Goal: Find specific page/section

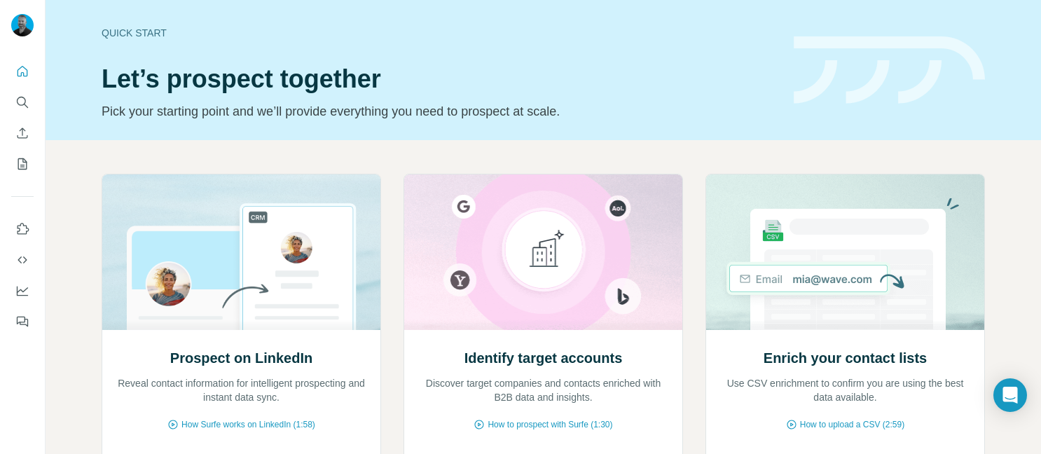
scroll to position [151, 0]
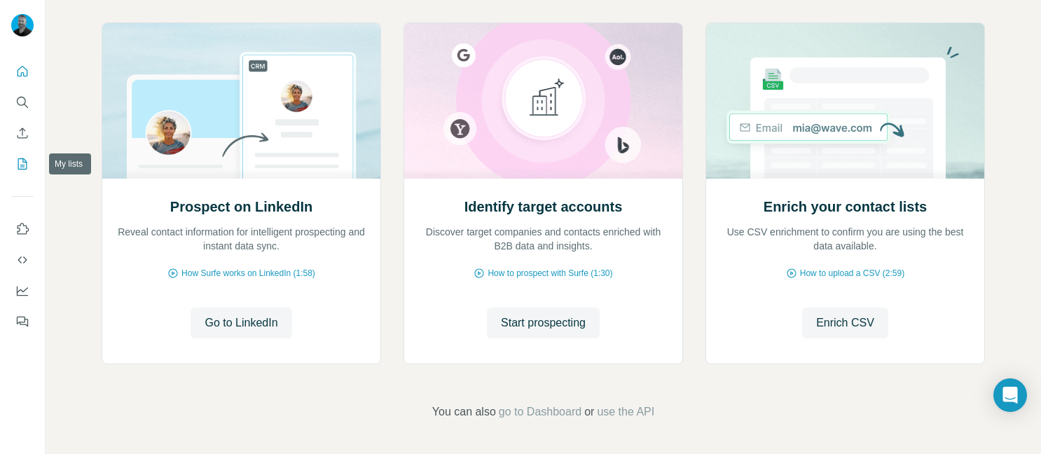
click at [21, 169] on icon "My lists" at bounding box center [22, 163] width 9 height 11
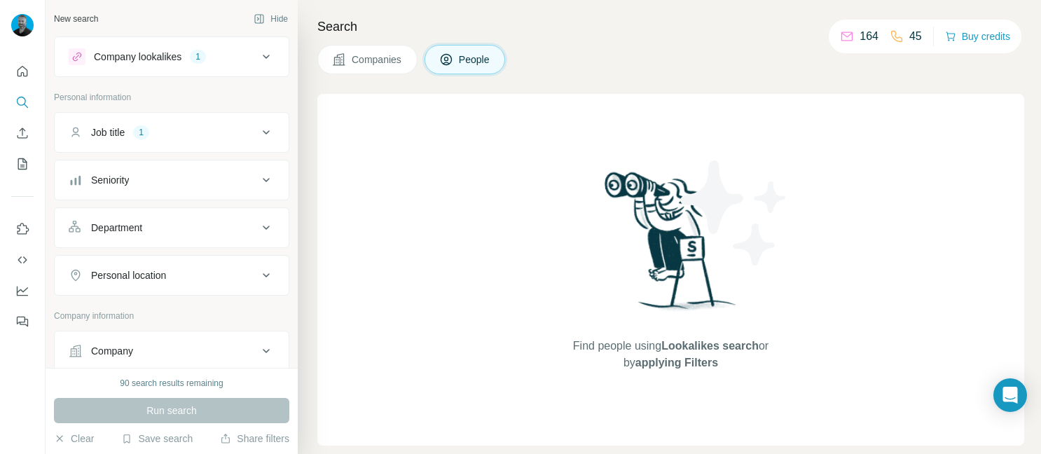
click at [191, 129] on div "Job title 1" at bounding box center [163, 132] width 189 height 14
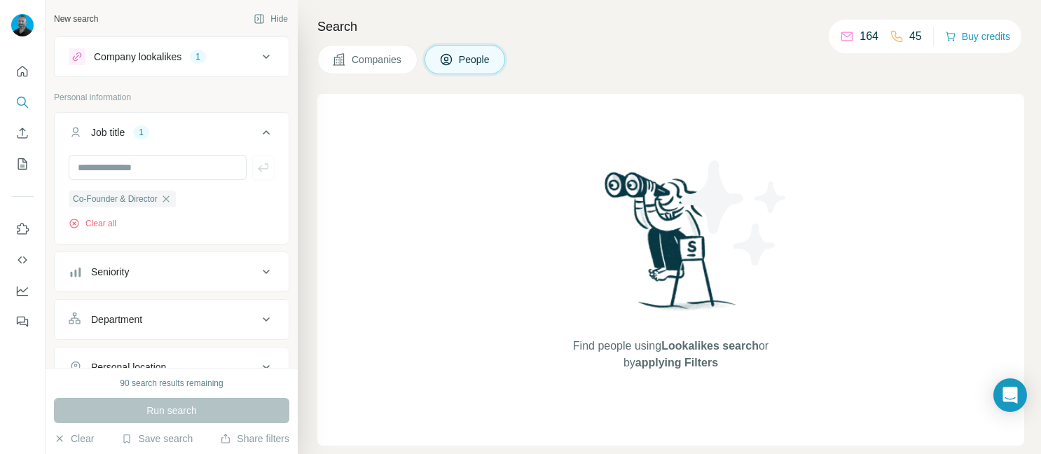
click at [349, 252] on div "Find people using Lookalikes search or by applying Filters" at bounding box center [670, 270] width 707 height 352
